Goal: Information Seeking & Learning: Check status

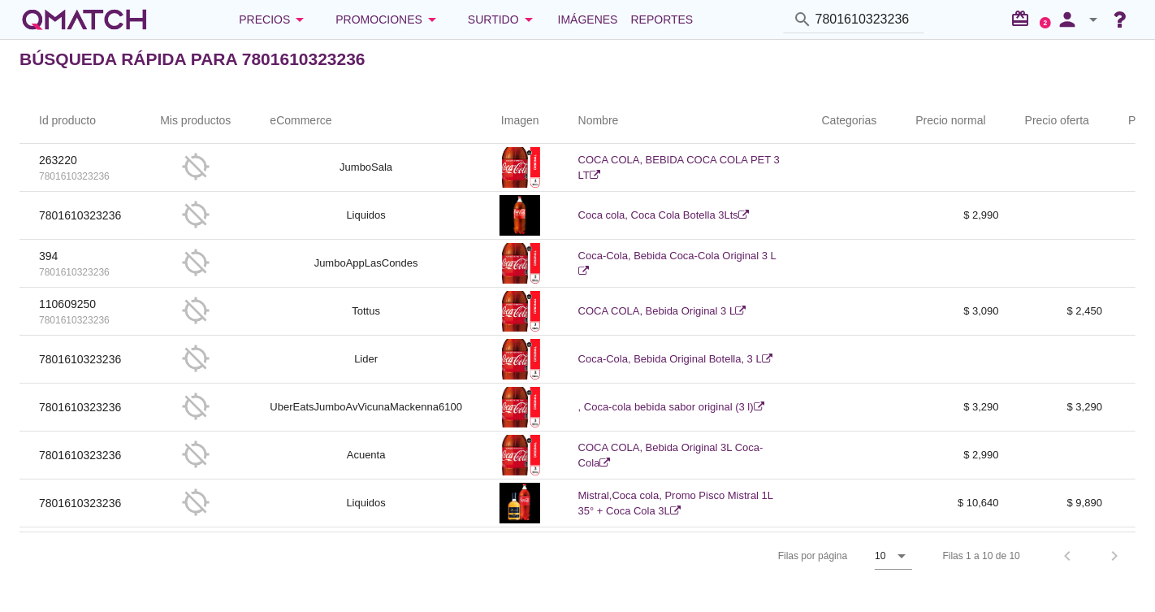
click at [917, 24] on div "search 7801610323236" at bounding box center [853, 19] width 141 height 27
drag, startPoint x: 916, startPoint y: 23, endPoint x: 527, endPoint y: 54, distance: 390.3
click at [527, 54] on div "Precios arrow_drop_down Promociones arrow_drop_down Surtido arrow_drop_down Imá…" at bounding box center [577, 306] width 1155 height 612
type input "7"
paste input "7804315008569"
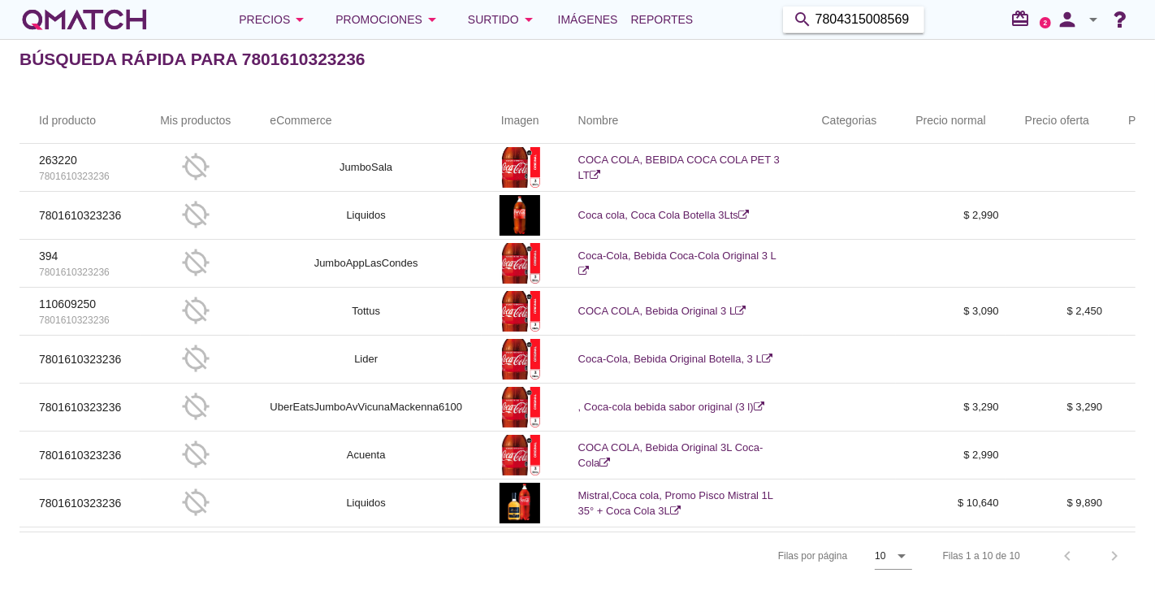
type input "7804315008569"
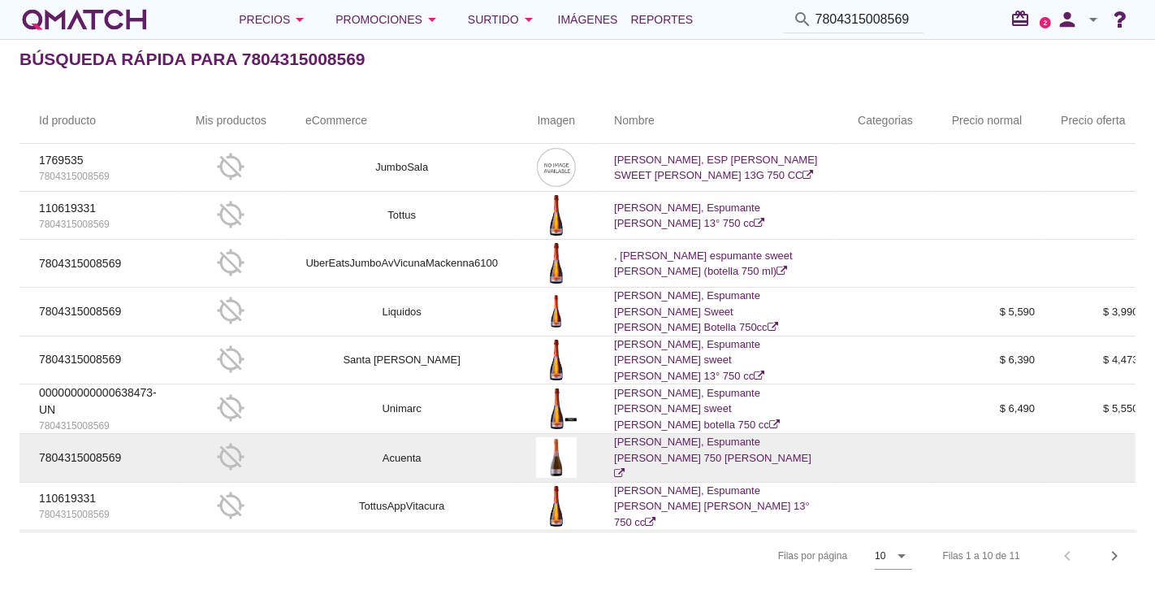
scroll to position [90, 0]
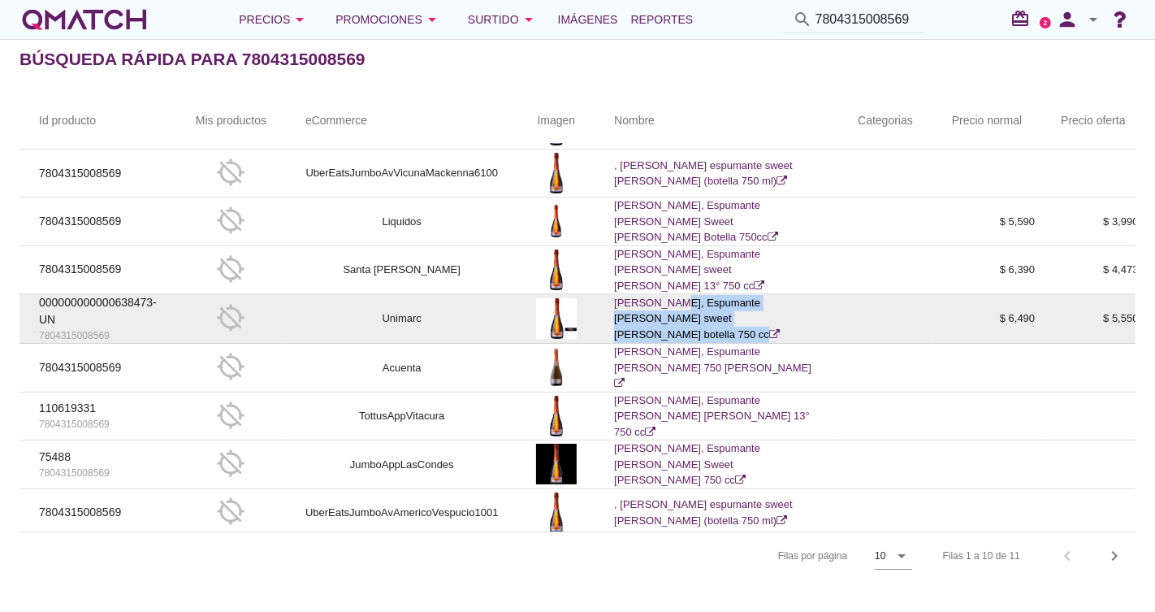
drag, startPoint x: 742, startPoint y: 333, endPoint x: 612, endPoint y: 308, distance: 133.2
click at [612, 308] on td "[PERSON_NAME], Espumante [PERSON_NAME] sweet [PERSON_NAME] botella 750 cc" at bounding box center [716, 319] width 244 height 50
copy link "[PERSON_NAME], Espumante [PERSON_NAME] sweet [PERSON_NAME] botella 750 cc"
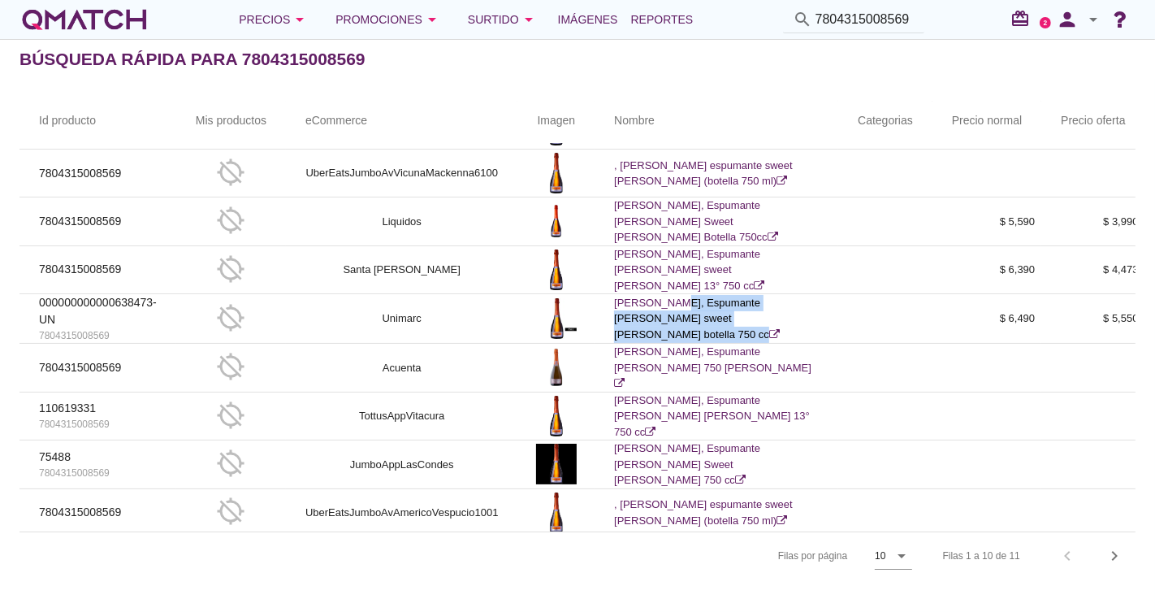
drag, startPoint x: 916, startPoint y: 21, endPoint x: 713, endPoint y: 12, distance: 203.2
click at [712, 12] on div "Precios arrow_drop_down Promociones arrow_drop_down Surtido arrow_drop_down Imá…" at bounding box center [577, 19] width 1116 height 32
click at [889, 19] on input "7804315008569" at bounding box center [864, 19] width 99 height 26
drag, startPoint x: 909, startPoint y: 19, endPoint x: 707, endPoint y: 52, distance: 204.1
click at [707, 52] on div "Precios arrow_drop_down Promociones arrow_drop_down Surtido arrow_drop_down Imá…" at bounding box center [577, 306] width 1155 height 612
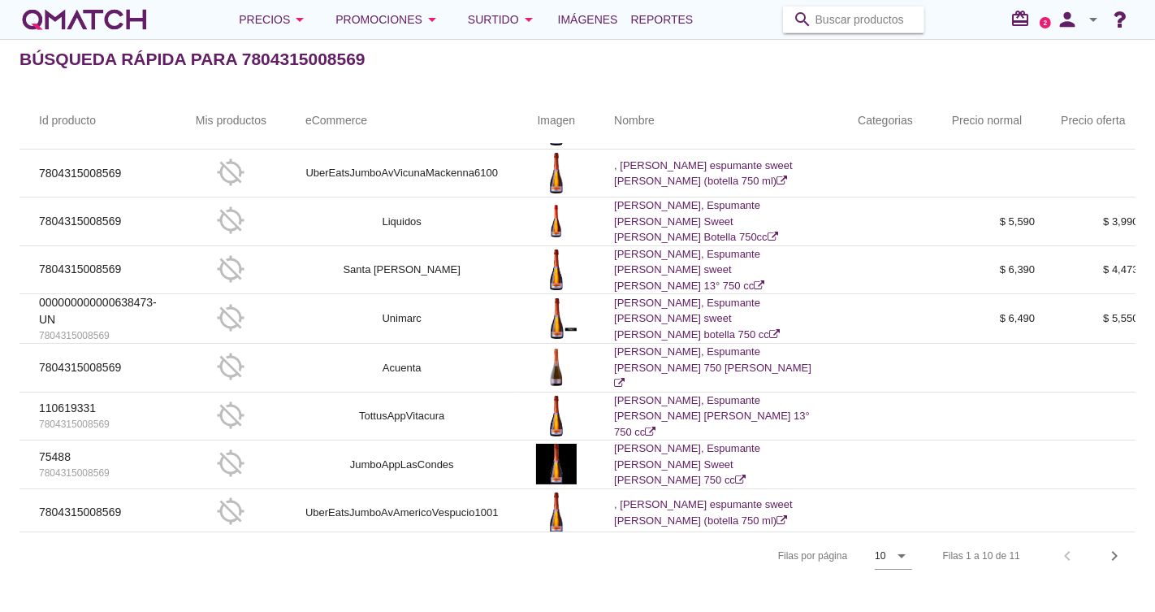
paste input "75041670"
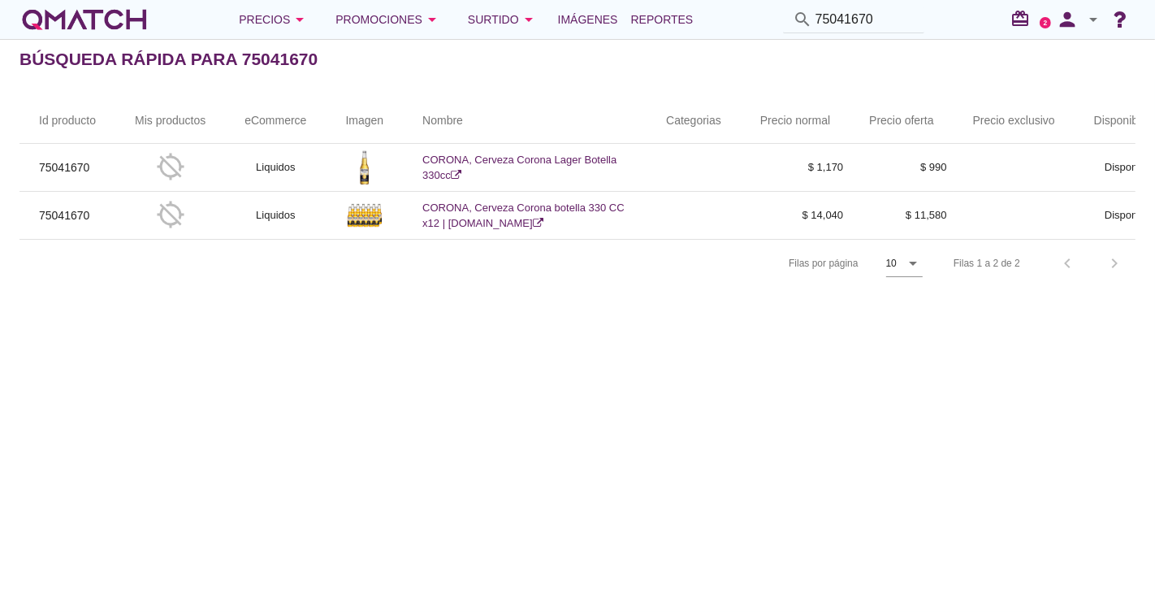
click at [901, 26] on input "75041670" at bounding box center [864, 19] width 99 height 26
drag, startPoint x: 895, startPoint y: 19, endPoint x: 776, endPoint y: 19, distance: 118.6
click at [777, 19] on div "search 75041670" at bounding box center [853, 19] width 154 height 27
paste input "CERVEZA CORONA BOT 4,5°ALC 330CC"
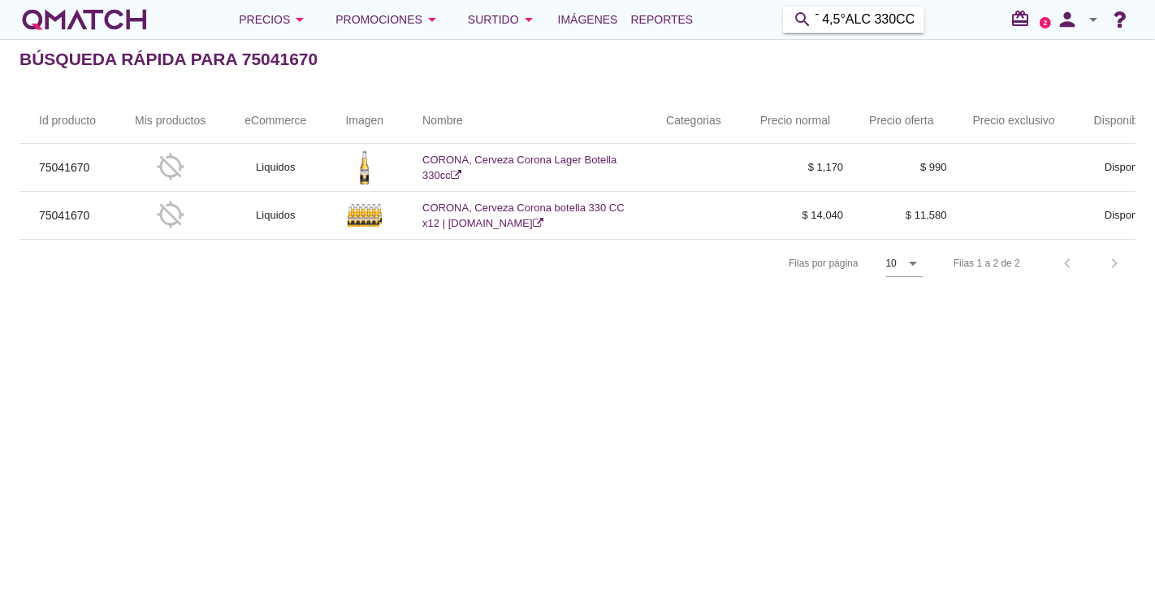
type input "CERVEZA CORONA BOT 4,5°ALC 330CC"
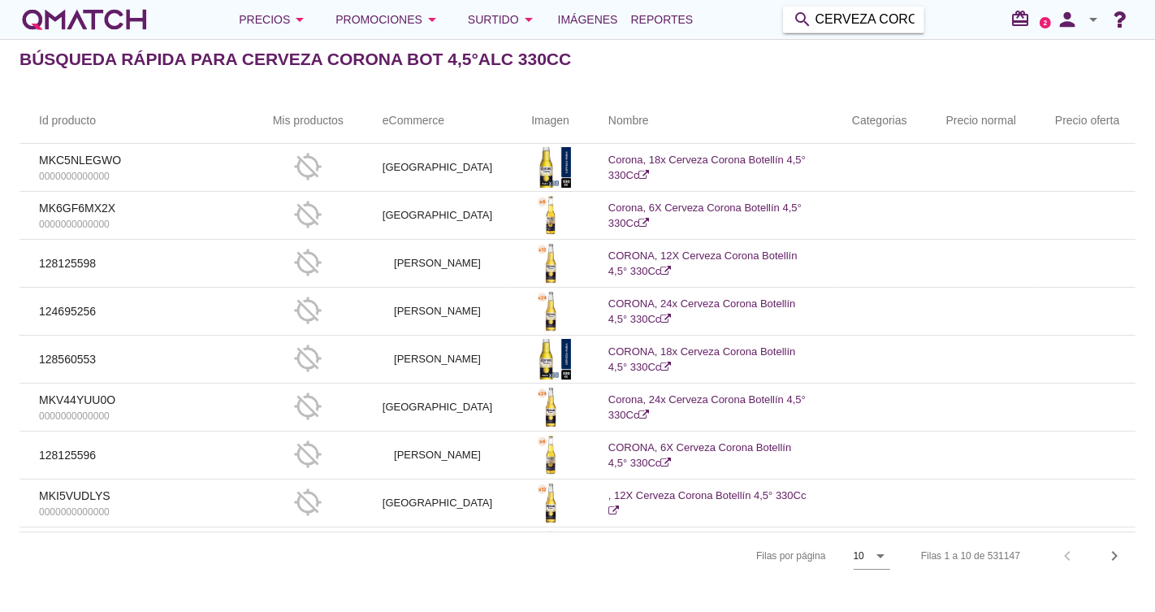
scroll to position [0, 147]
drag, startPoint x: 815, startPoint y: 20, endPoint x: 1154, endPoint y: -8, distance: 339.9
click at [1154, 0] on html "5 10 15 20 25 50 Cerrar Cerrar Cerrar Cerrar Cerrar Cerrar Cerrar Cerrar Cerrar…" at bounding box center [577, 306] width 1155 height 612
paste input "7801610333129"
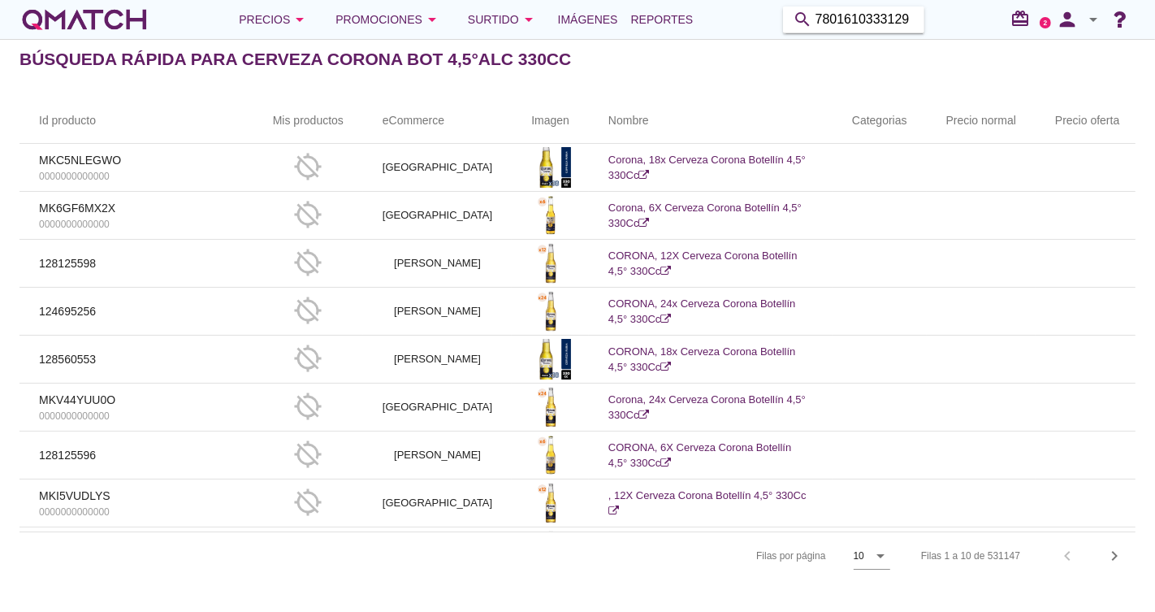
type input "7801610333129"
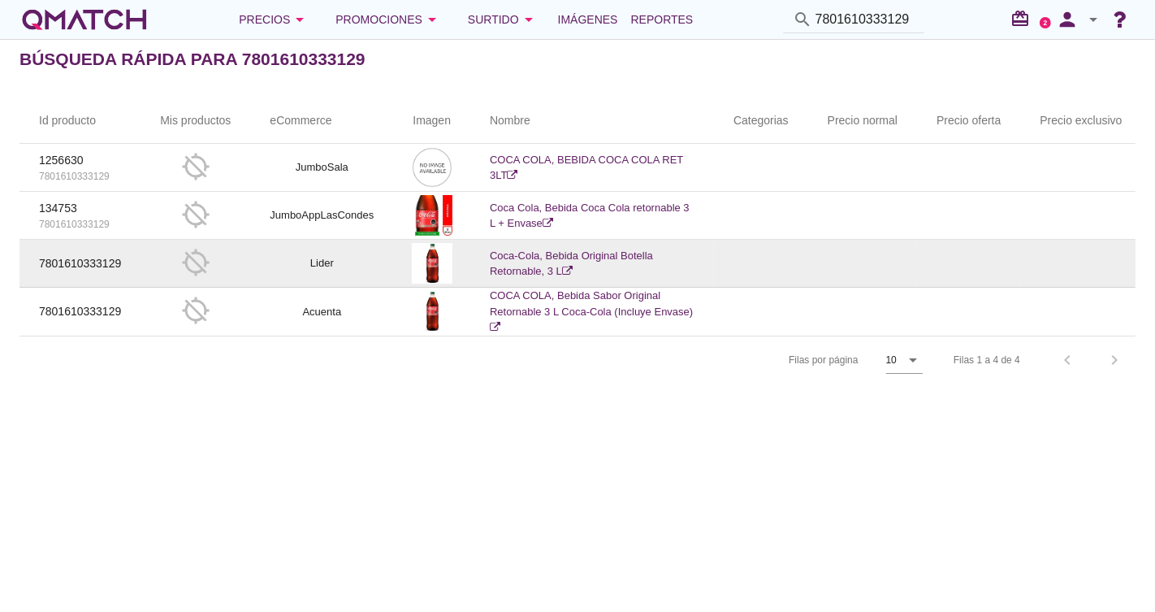
click at [570, 268] on icon at bounding box center [567, 271] width 11 height 11
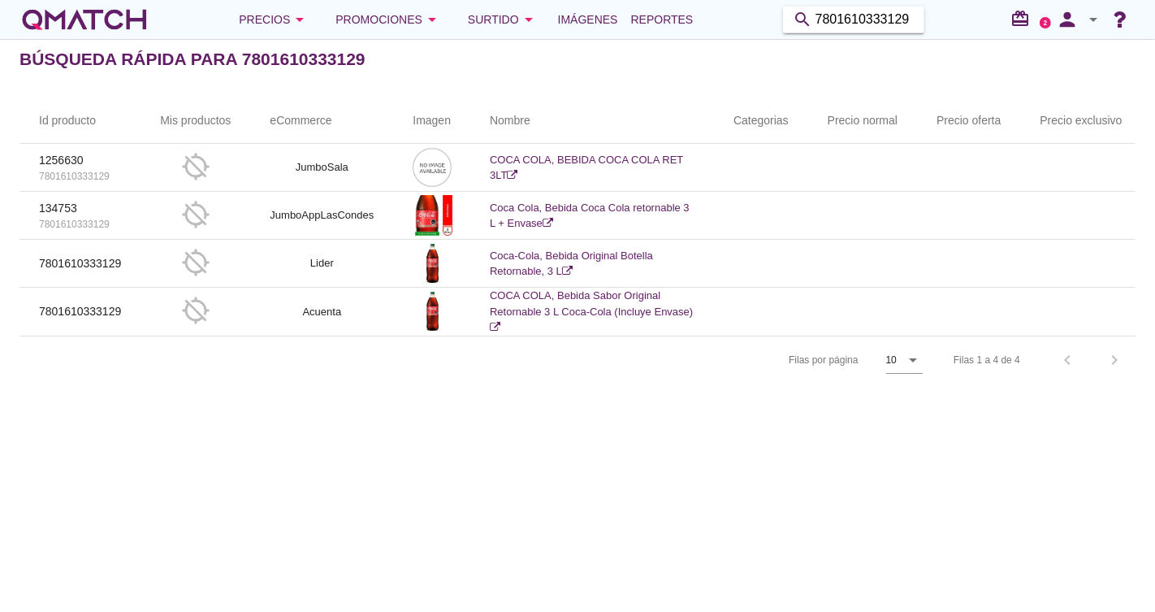
drag, startPoint x: 911, startPoint y: 17, endPoint x: 678, endPoint y: 61, distance: 237.2
click at [679, 63] on div "Precios arrow_drop_down Promociones arrow_drop_down Surtido arrow_drop_down Imá…" at bounding box center [577, 306] width 1155 height 612
paste input "7802100001115"
type input "7802100001115"
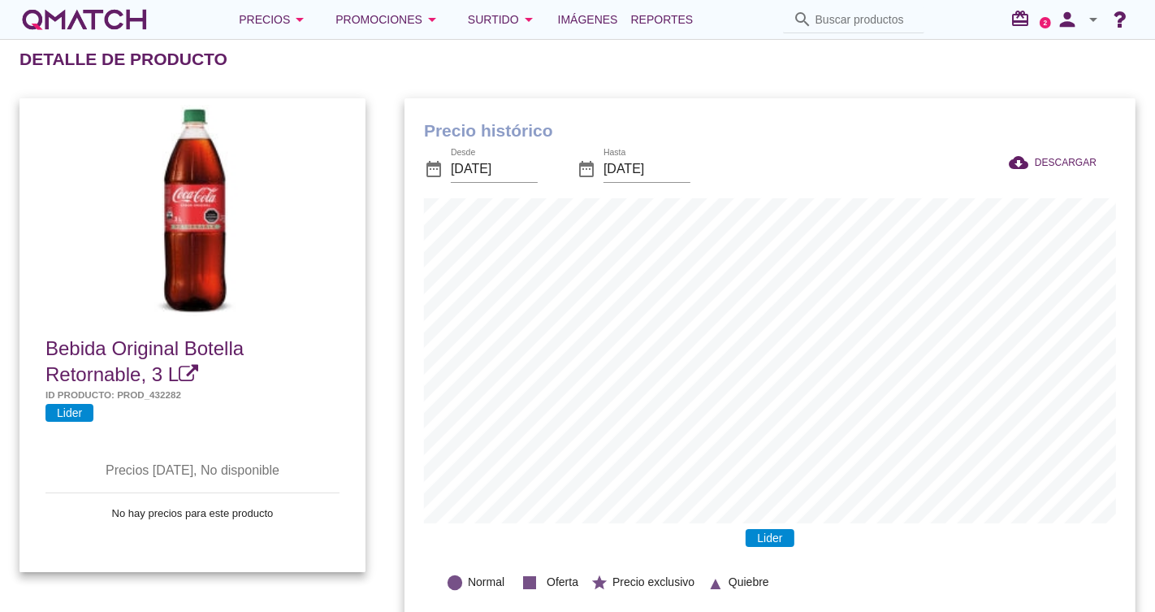
scroll to position [533, 731]
click at [482, 175] on input "2025-07-22" at bounding box center [494, 169] width 87 height 26
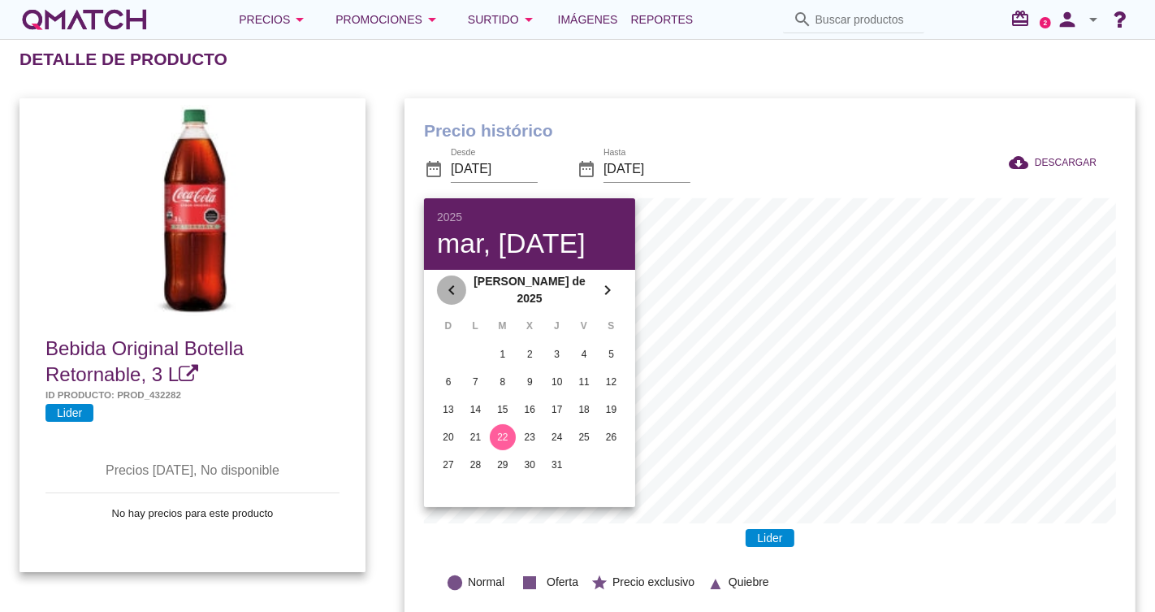
click at [443, 280] on icon "chevron_left" at bounding box center [451, 289] width 19 height 19
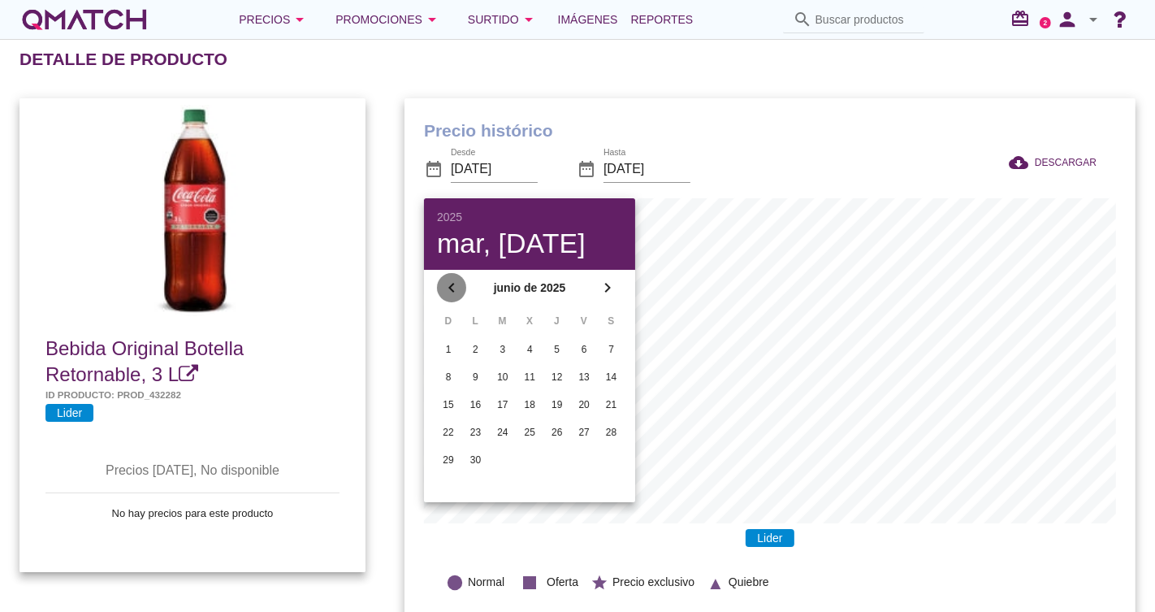
click at [443, 279] on icon "chevron_left" at bounding box center [451, 287] width 19 height 19
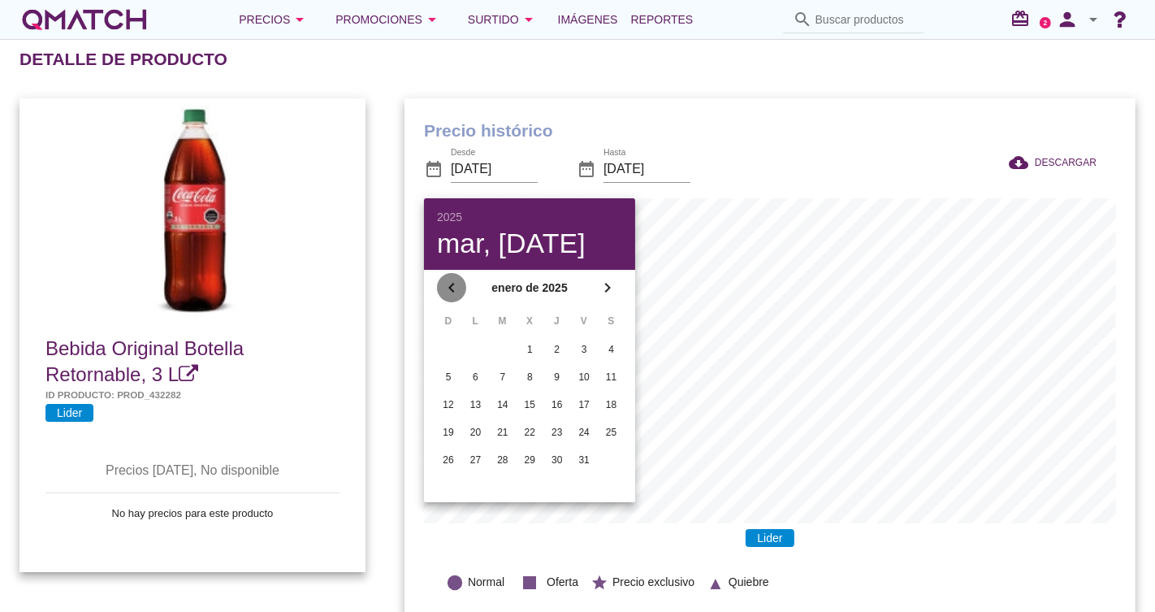
click at [443, 279] on icon "chevron_left" at bounding box center [451, 287] width 19 height 19
click at [445, 279] on icon "chevron_left" at bounding box center [451, 287] width 19 height 19
click at [446, 281] on icon "chevron_left" at bounding box center [451, 287] width 19 height 19
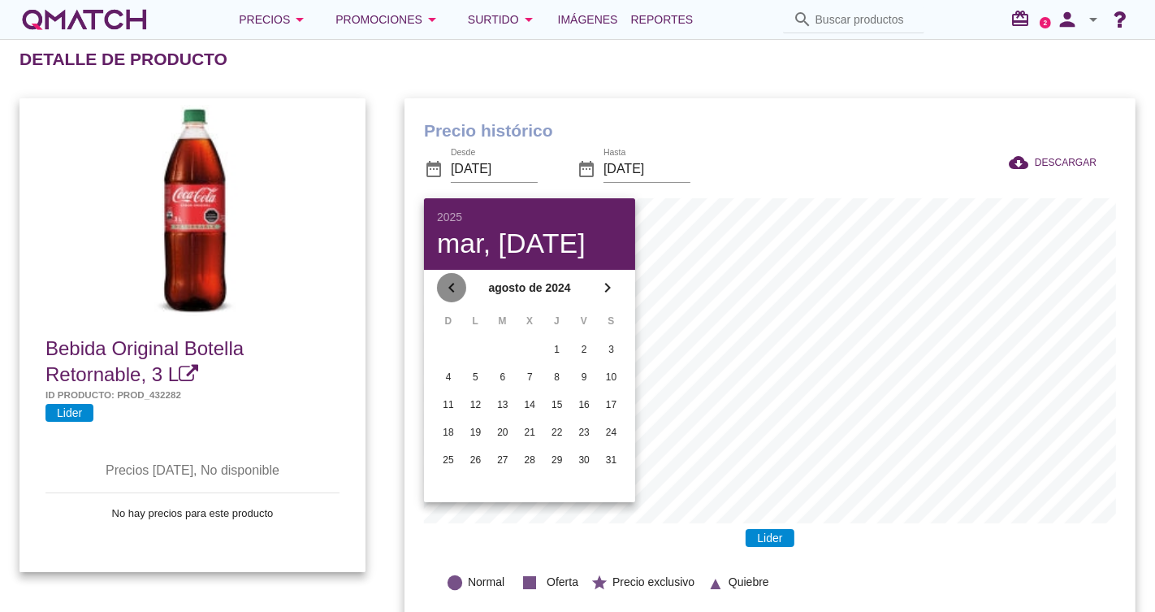
click at [446, 281] on icon "chevron_left" at bounding box center [451, 287] width 19 height 19
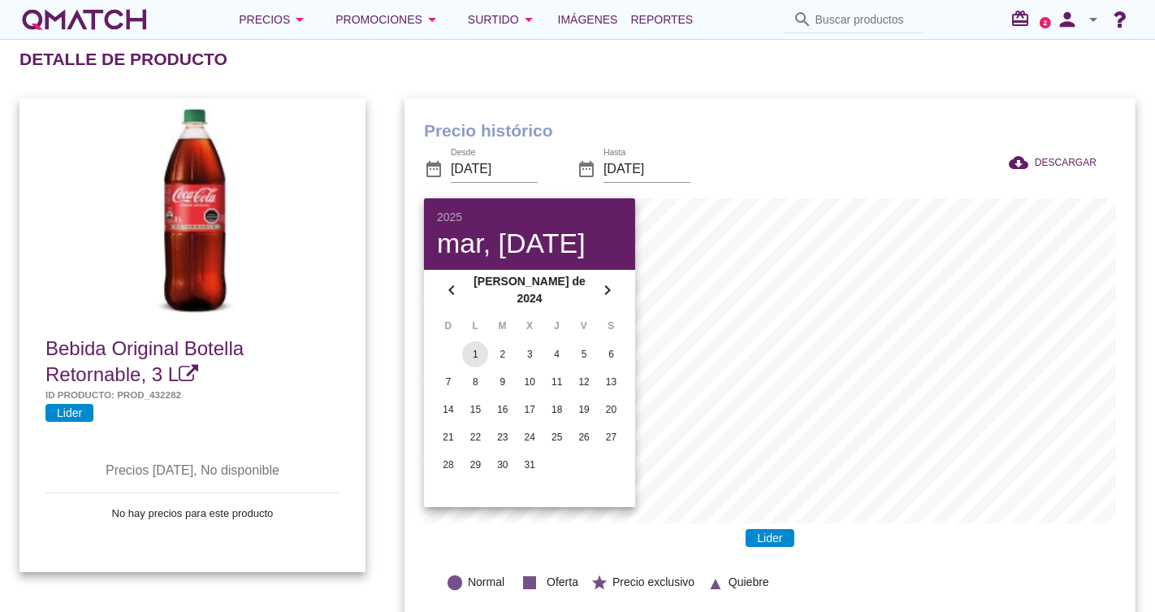
click at [473, 349] on div "1" at bounding box center [475, 354] width 26 height 15
type input "2024-07-01"
click at [911, 131] on h1 "Precio histórico" at bounding box center [770, 131] width 692 height 26
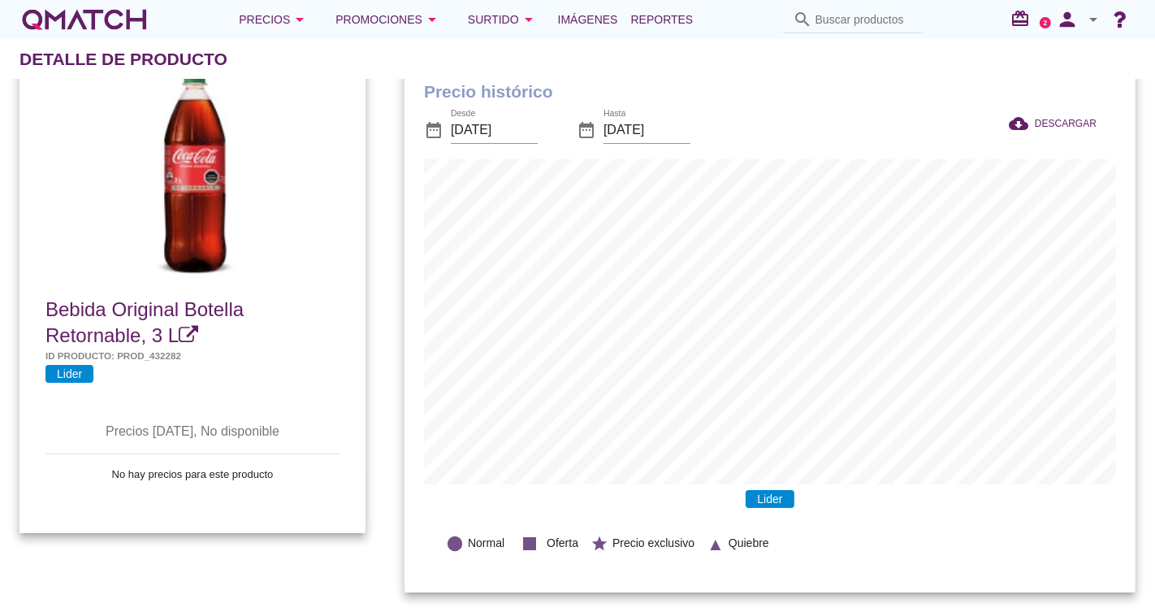
scroll to position [0, 0]
